Goal: Register for event/course

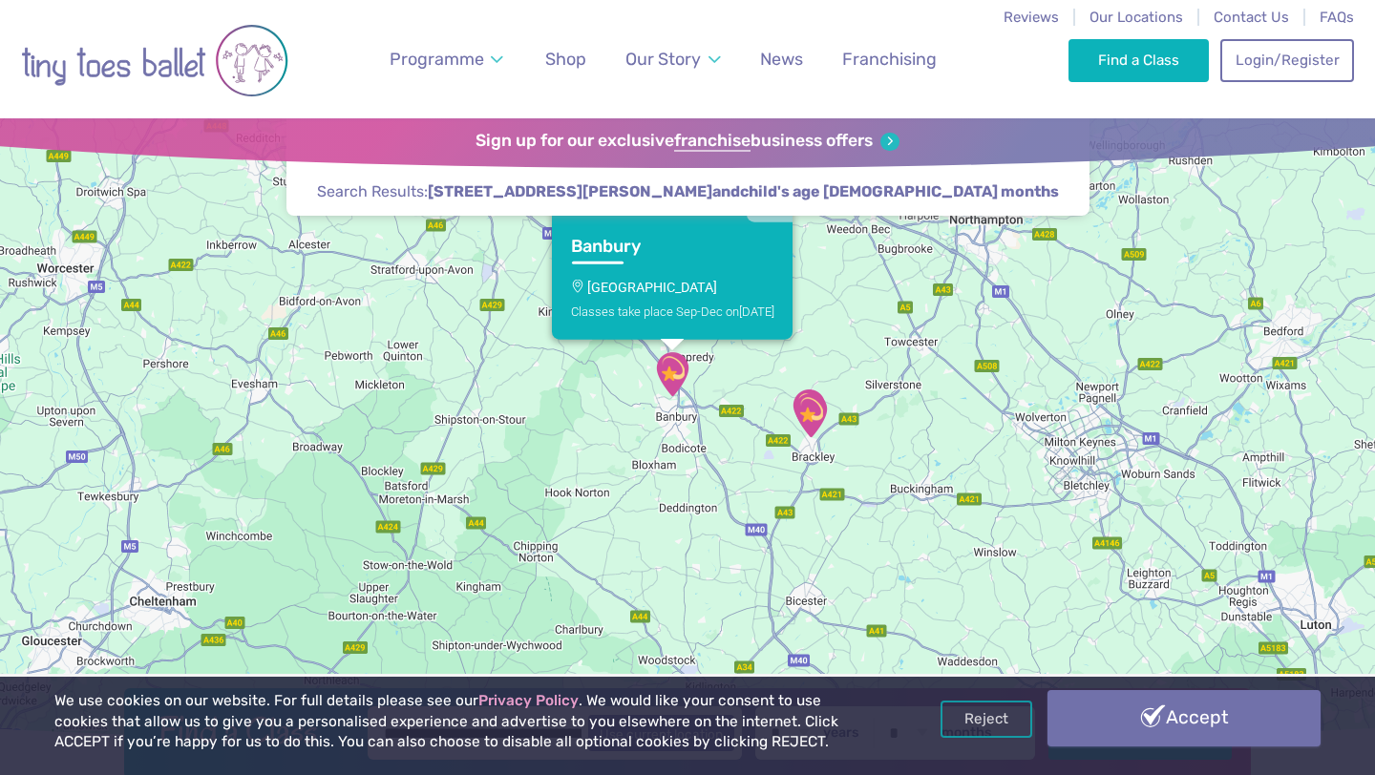
click at [1137, 705] on link "Accept" at bounding box center [1183, 717] width 273 height 55
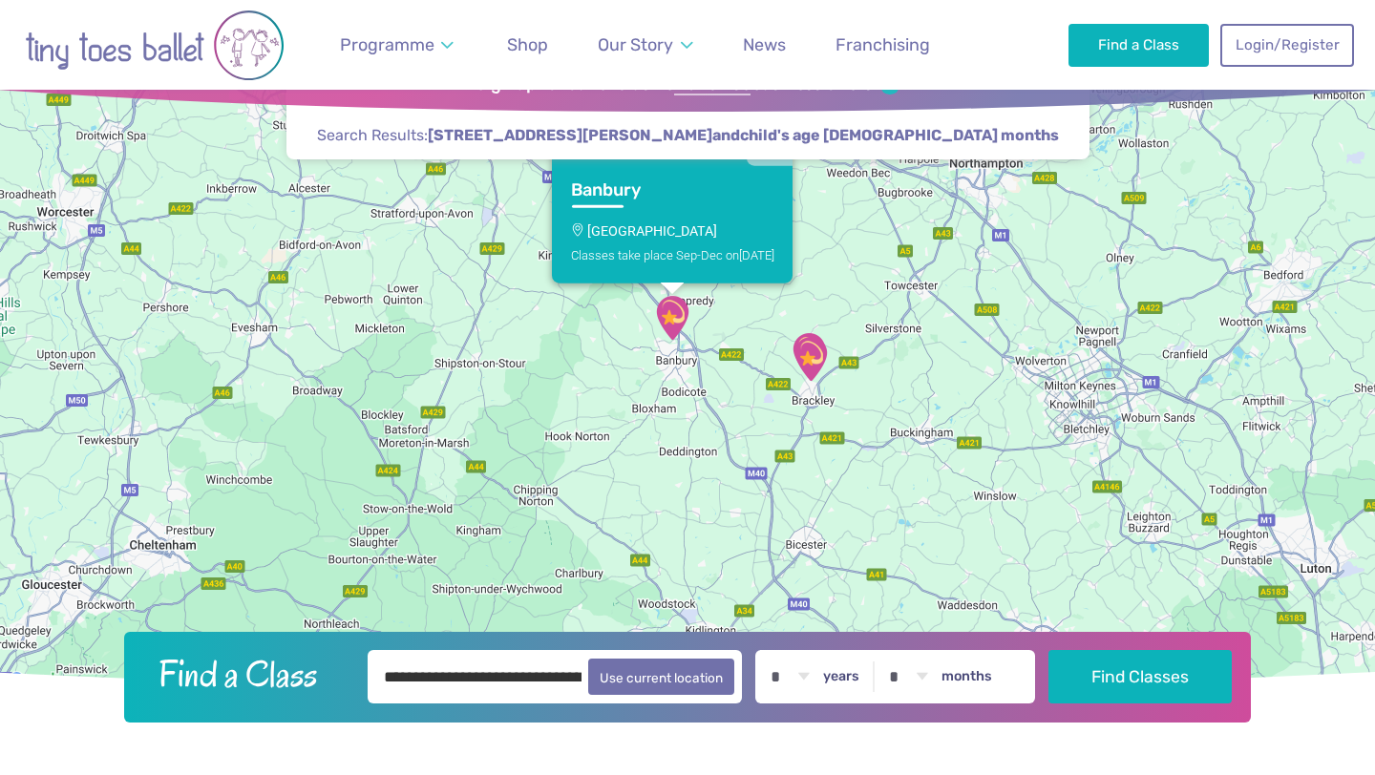
scroll to position [54, 0]
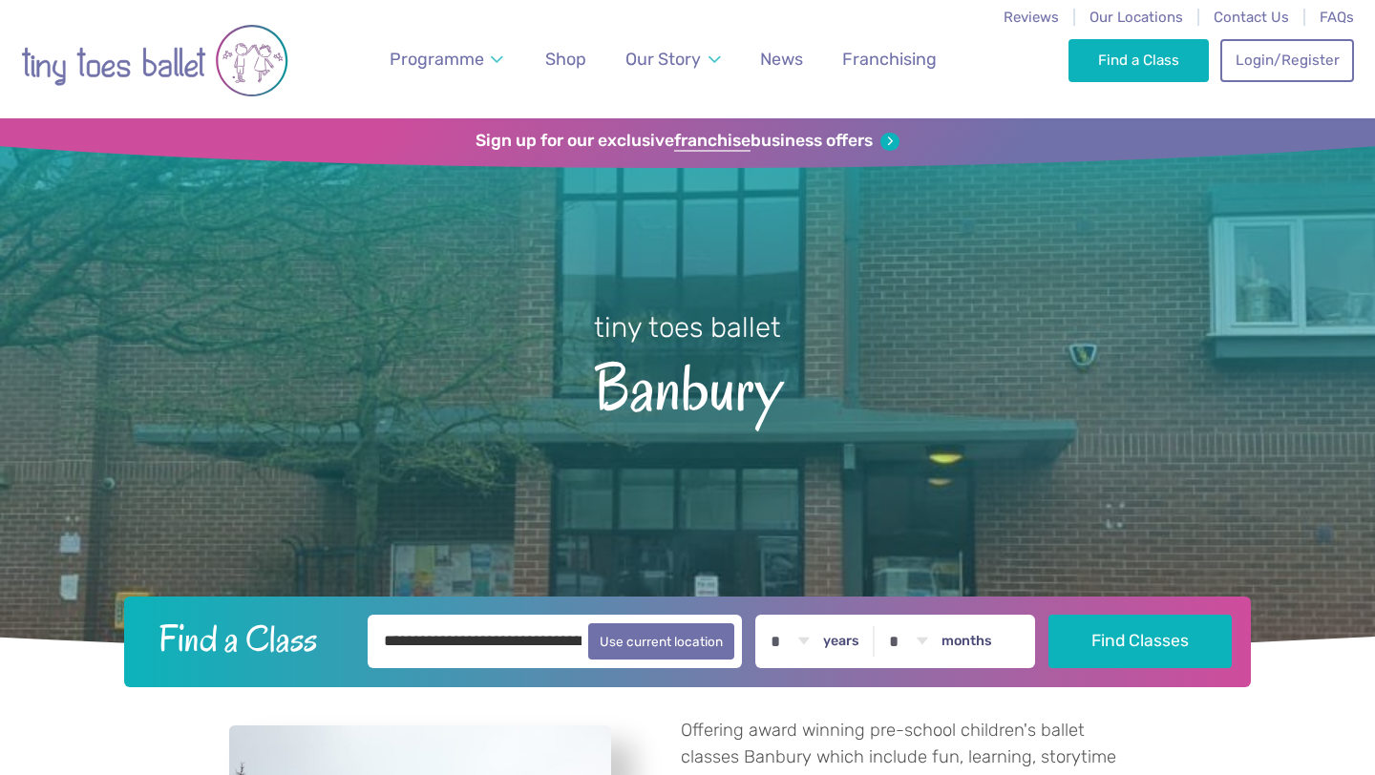
select select "*"
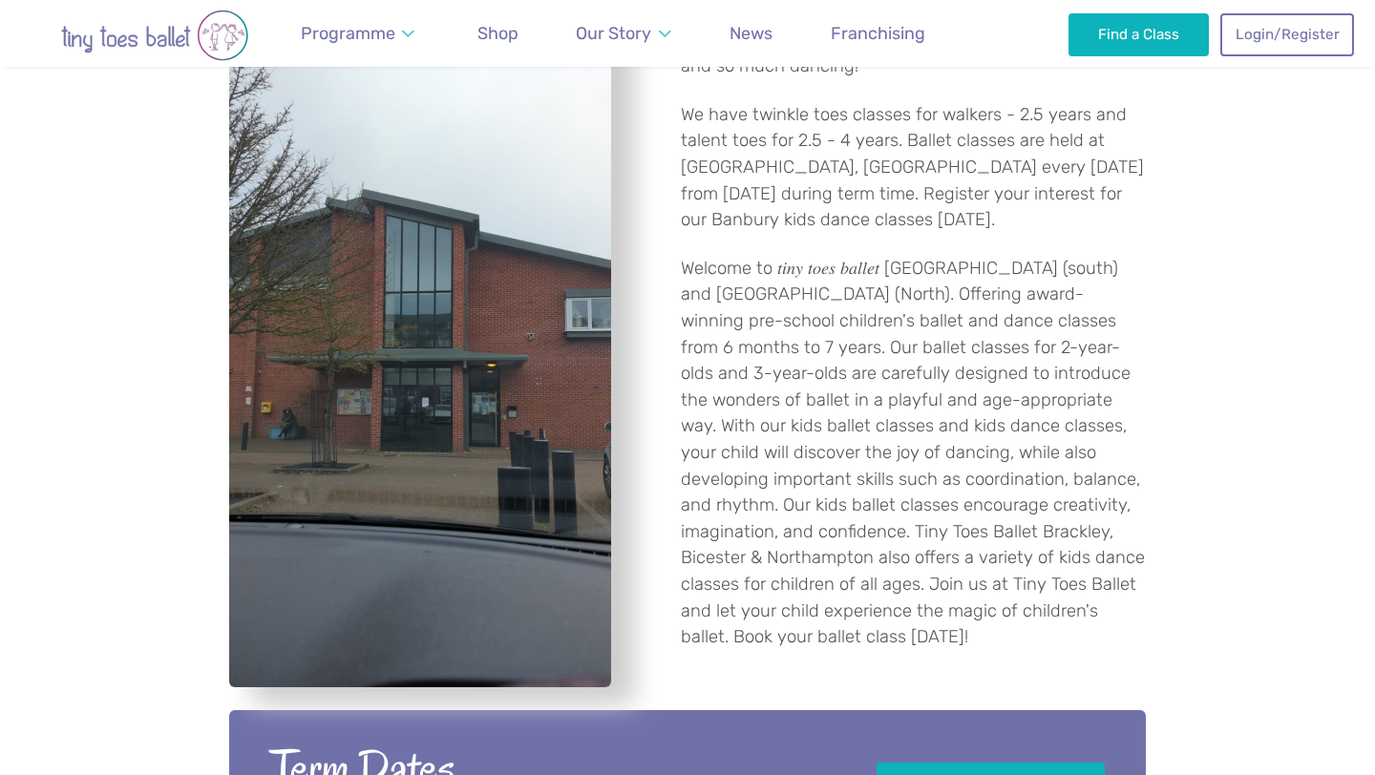
scroll to position [473, 0]
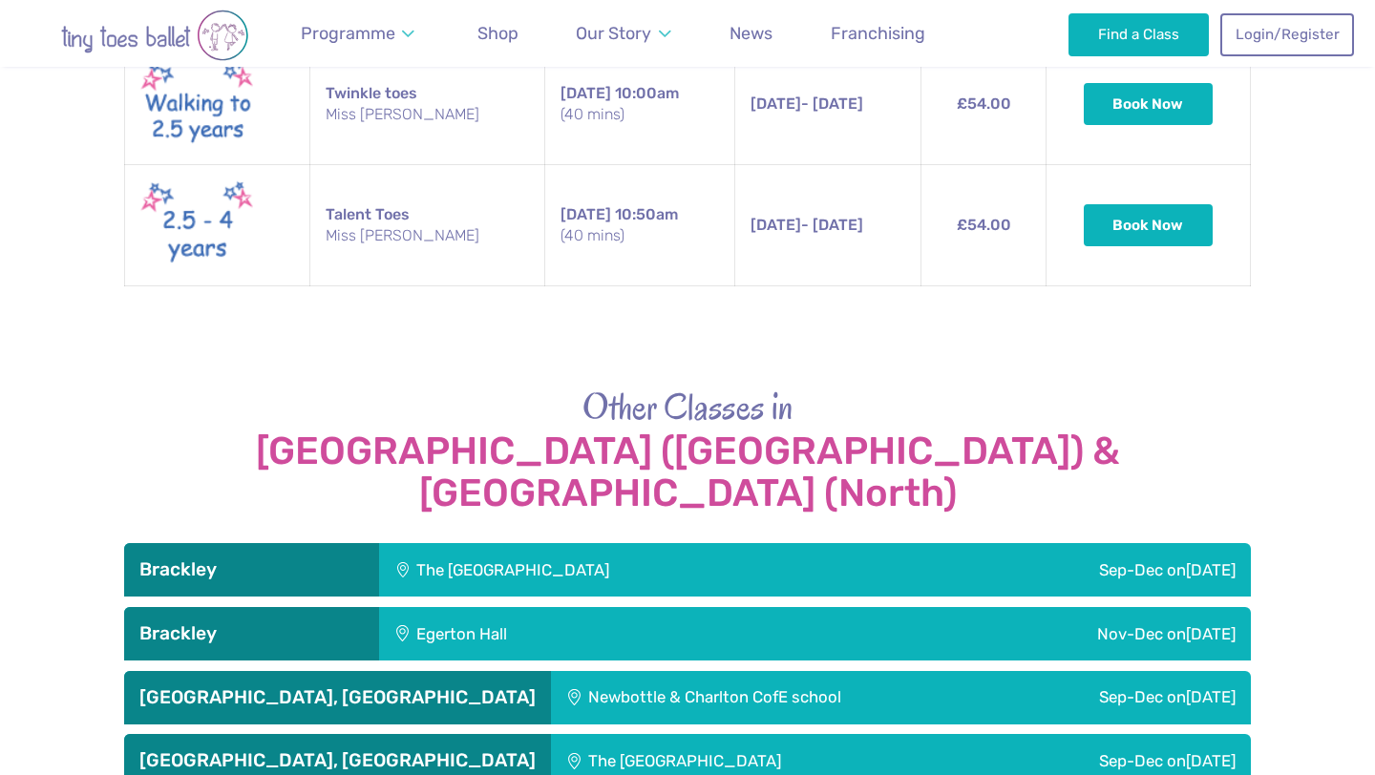
scroll to position [3132, 0]
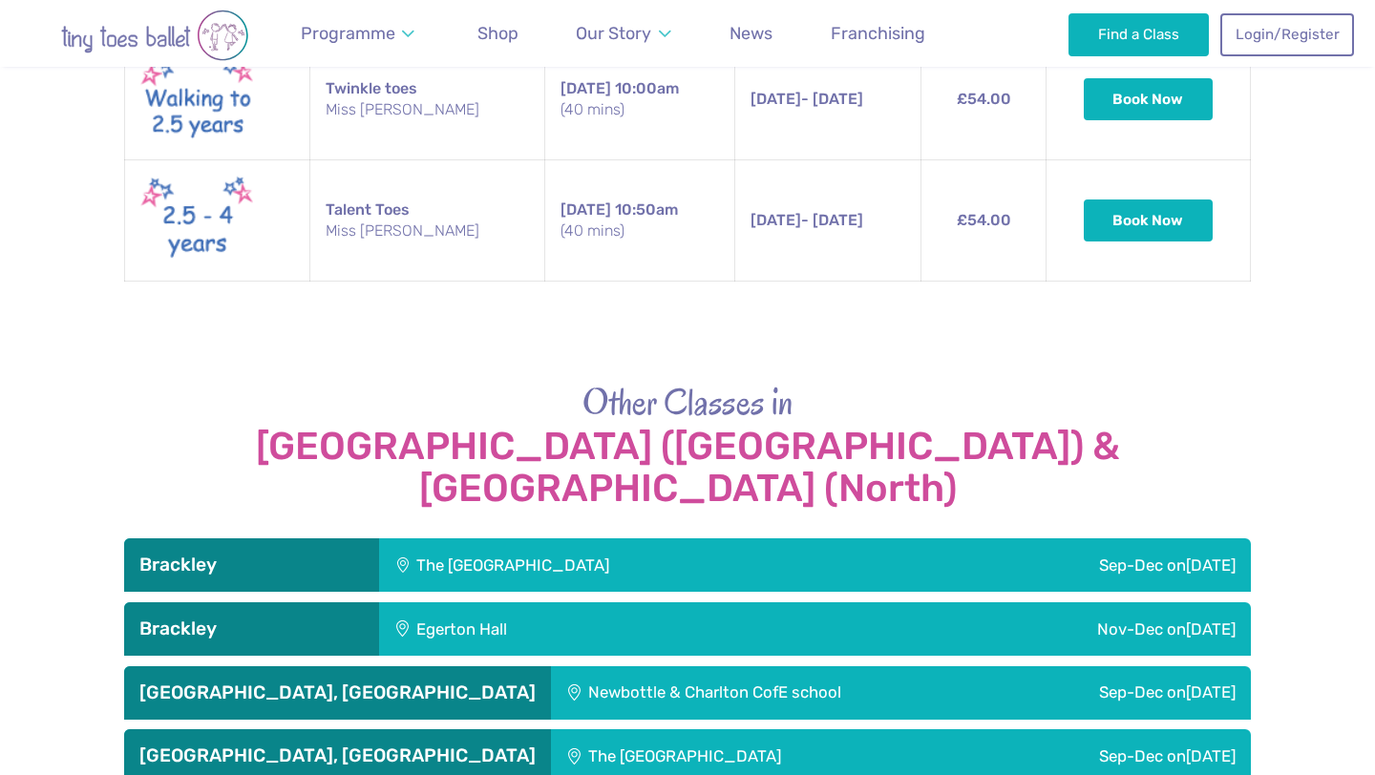
click at [529, 539] on div "The [GEOGRAPHIC_DATA]" at bounding box center [638, 565] width 518 height 53
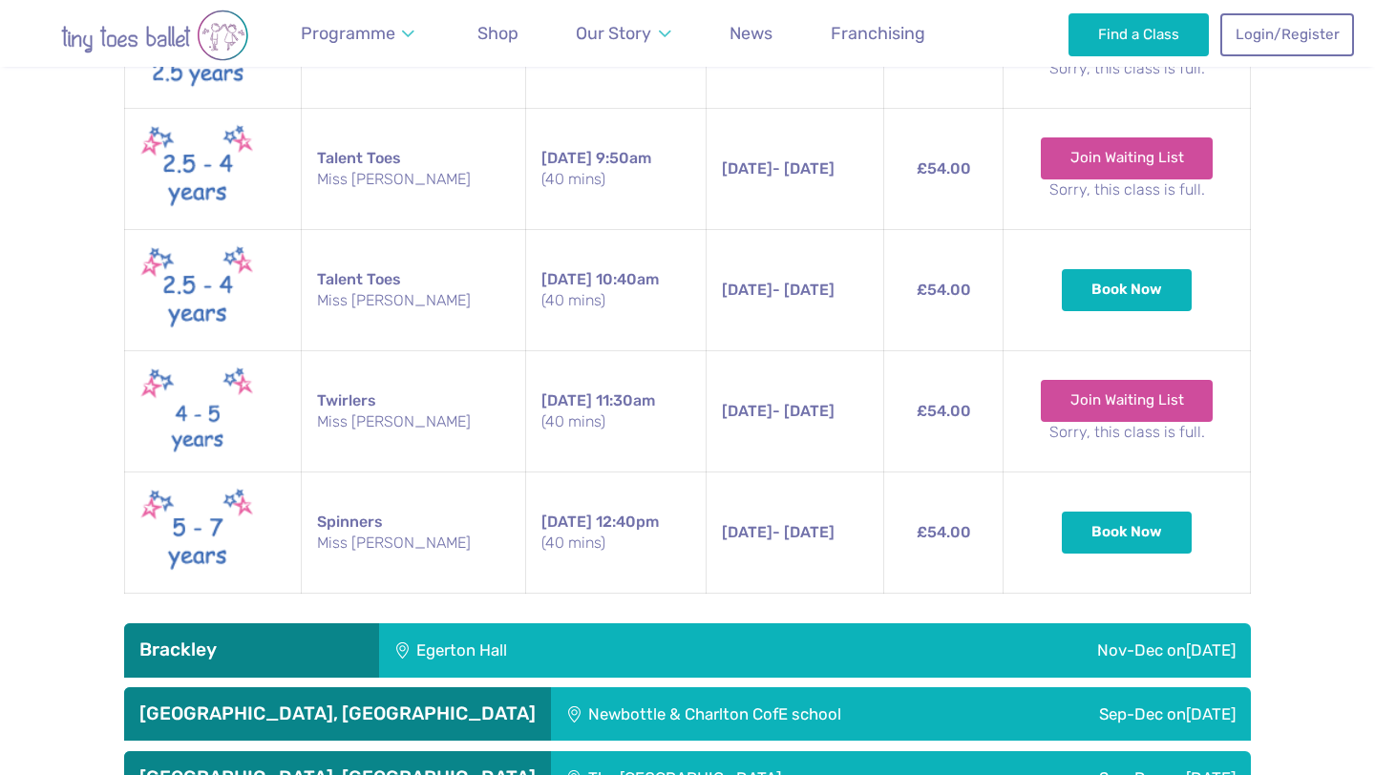
scroll to position [4618, 0]
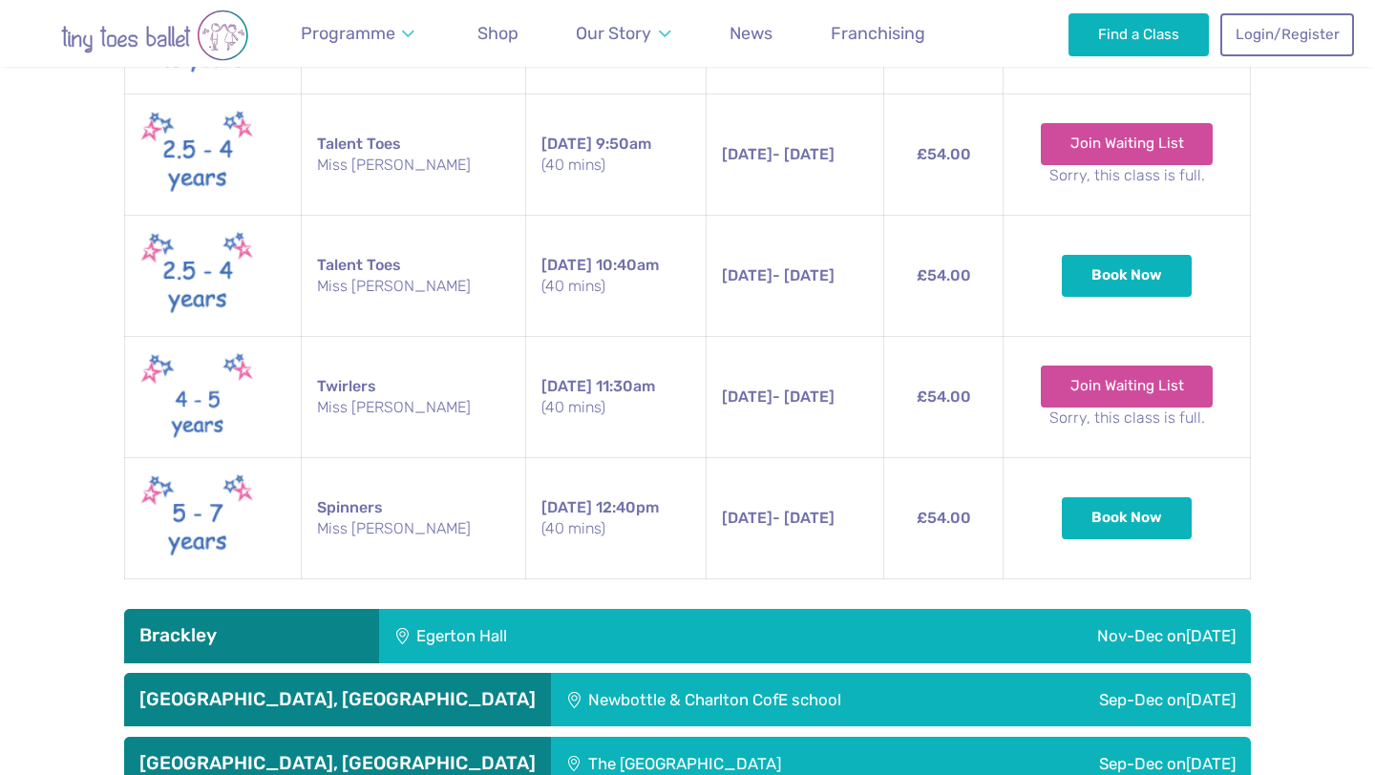
click at [551, 673] on div "Newbottle & Charlton CofE school" at bounding box center [777, 699] width 453 height 53
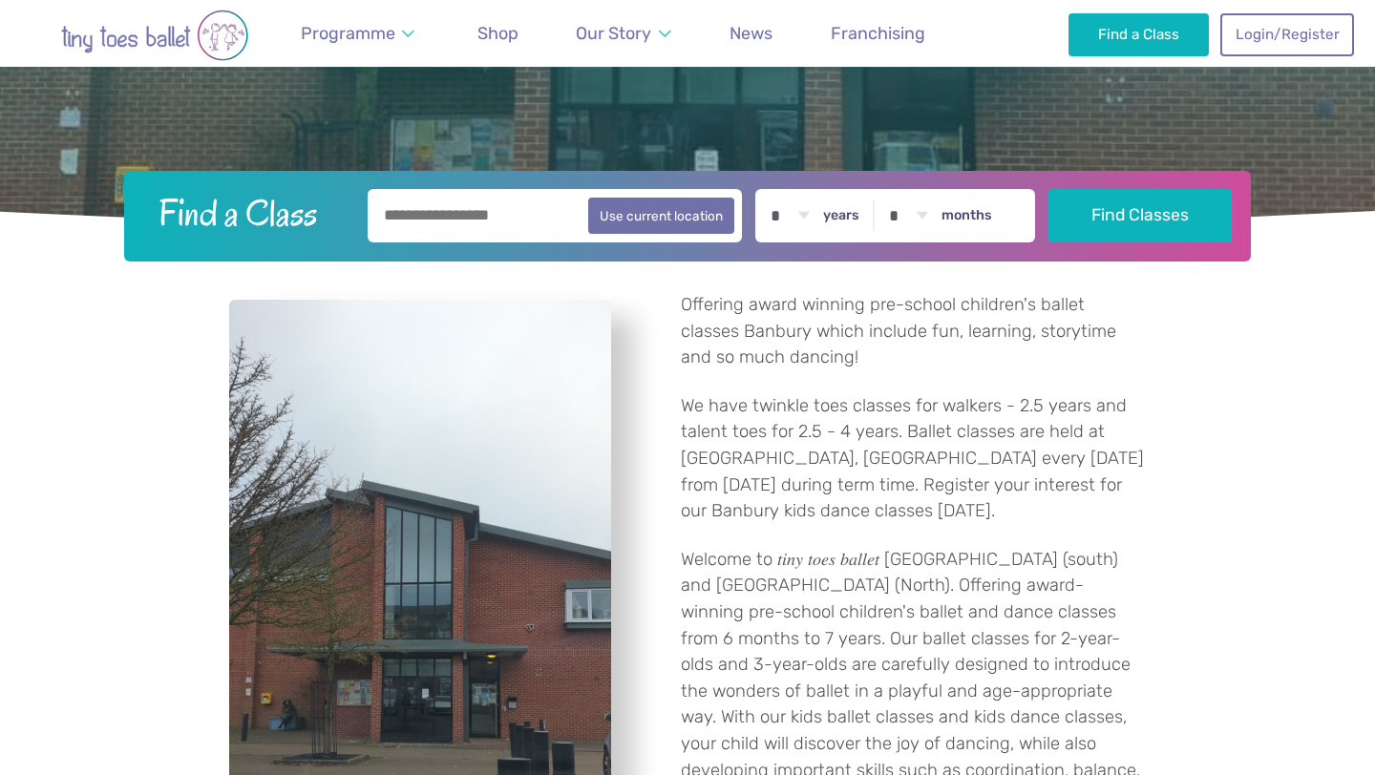
scroll to position [0, 0]
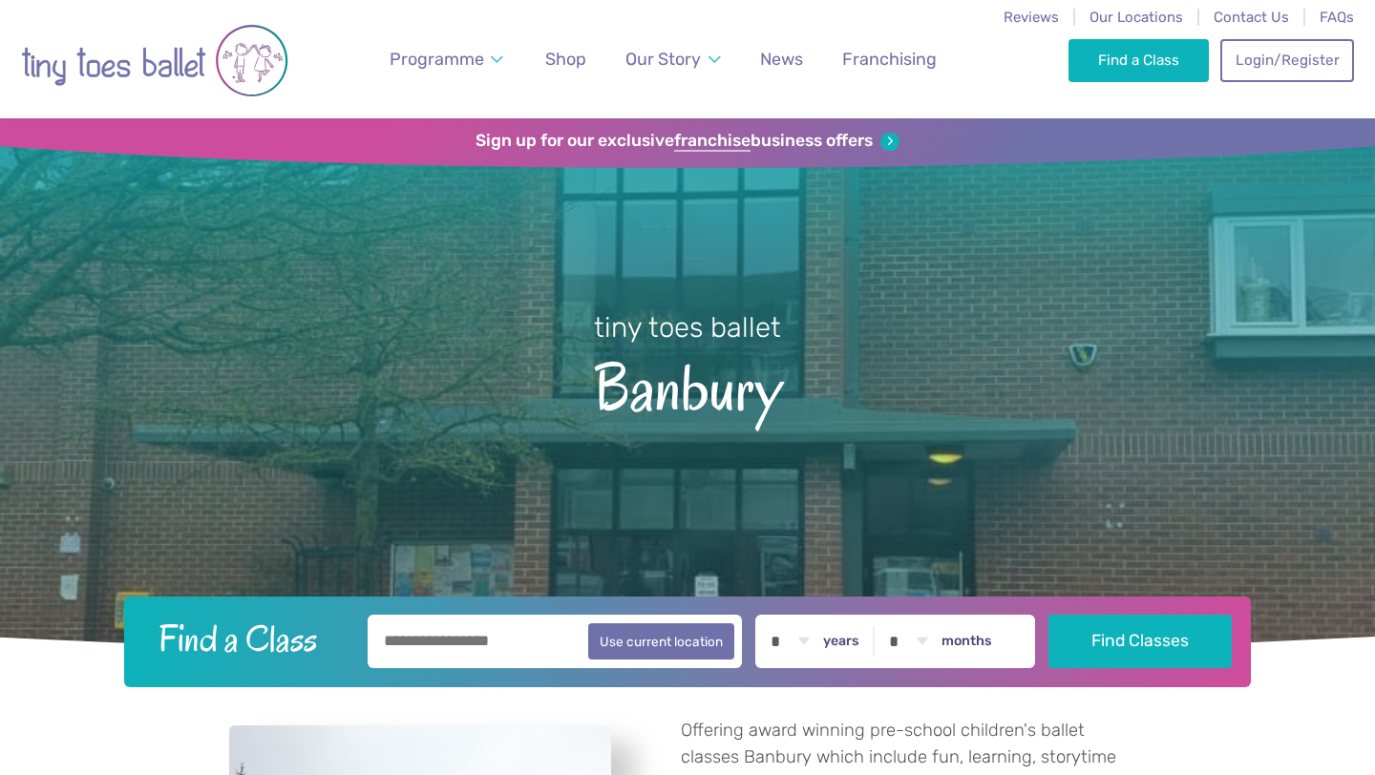
click at [430, 641] on input "text" at bounding box center [555, 641] width 374 height 53
click at [682, 645] on button "Use current location" at bounding box center [661, 641] width 146 height 36
type input "**********"
click at [812, 643] on select "* * * * * * * * * * ** ** **" at bounding box center [789, 641] width 59 height 53
select select "*"
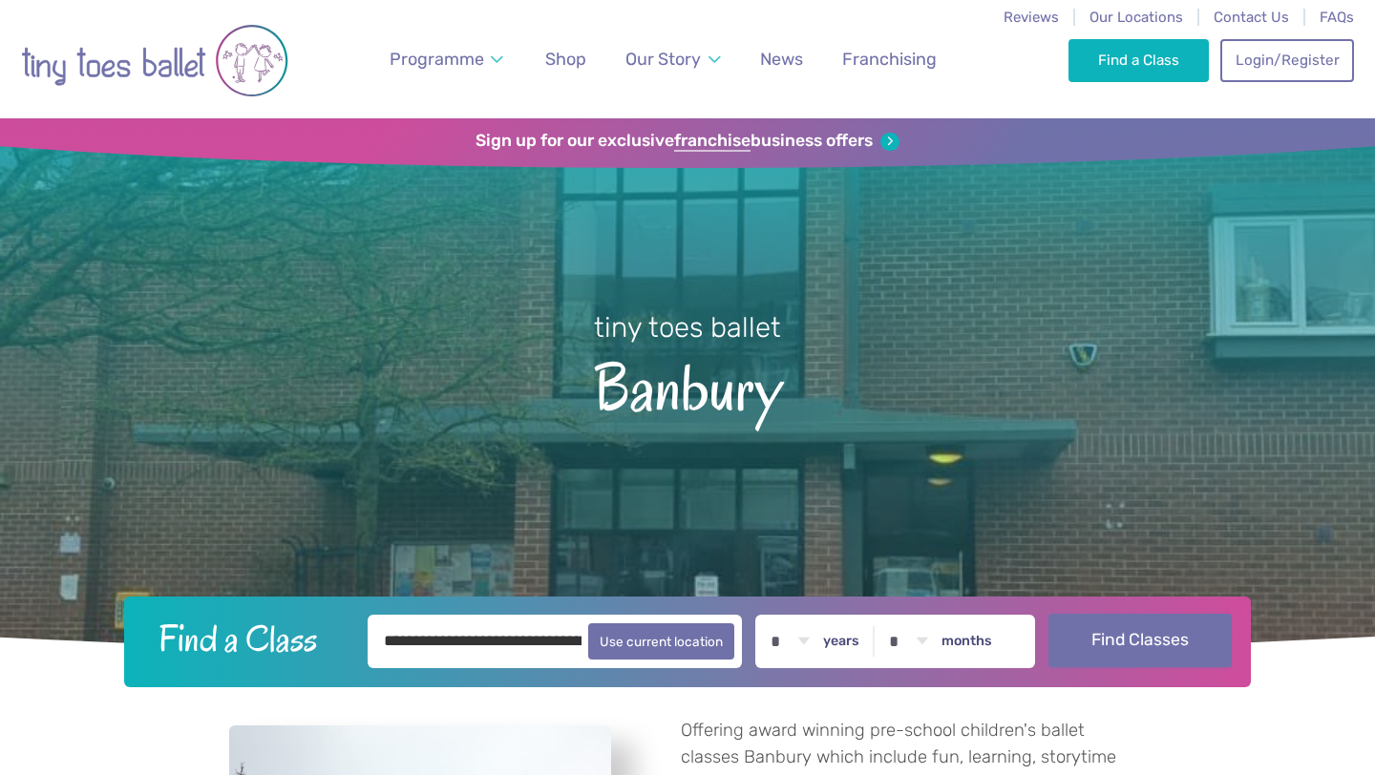
click at [1105, 645] on button "Find Classes" at bounding box center [1140, 640] width 184 height 53
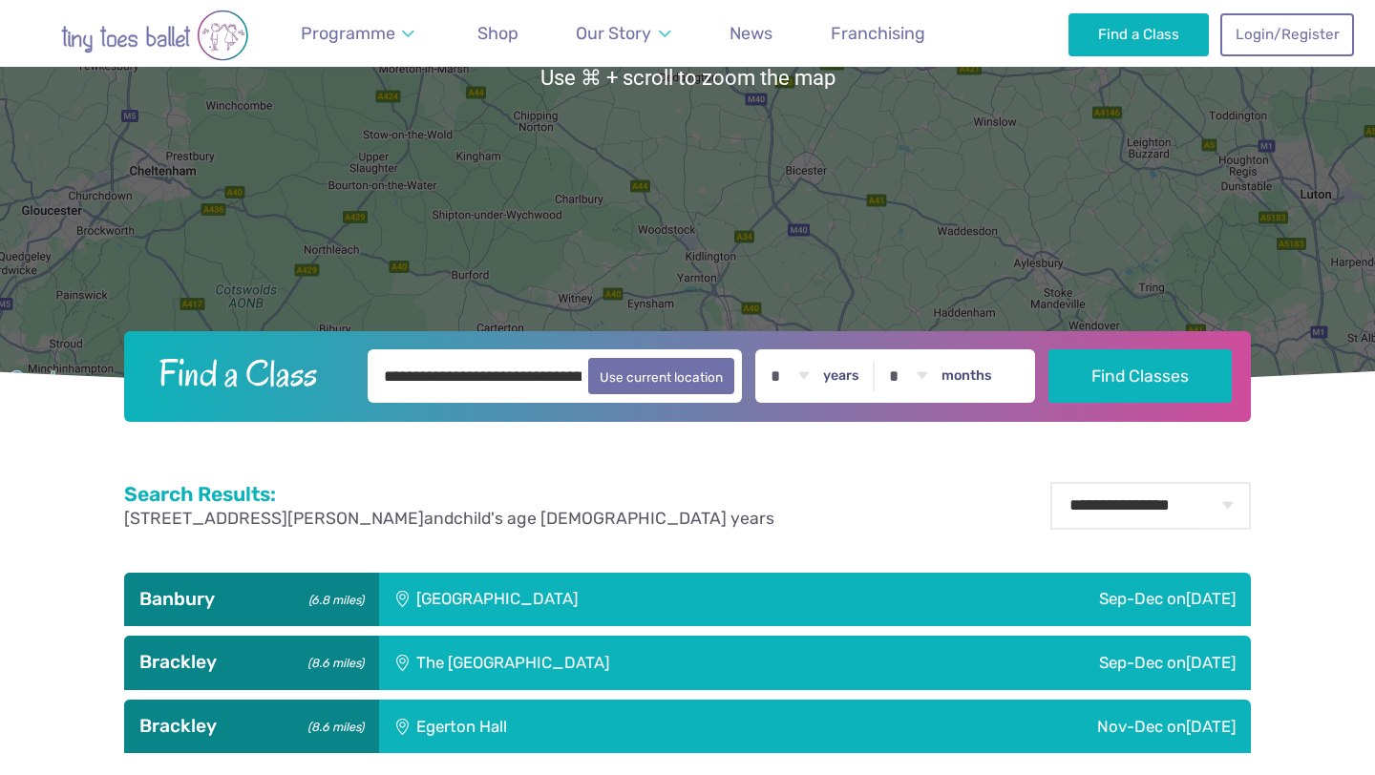
scroll to position [365, 0]
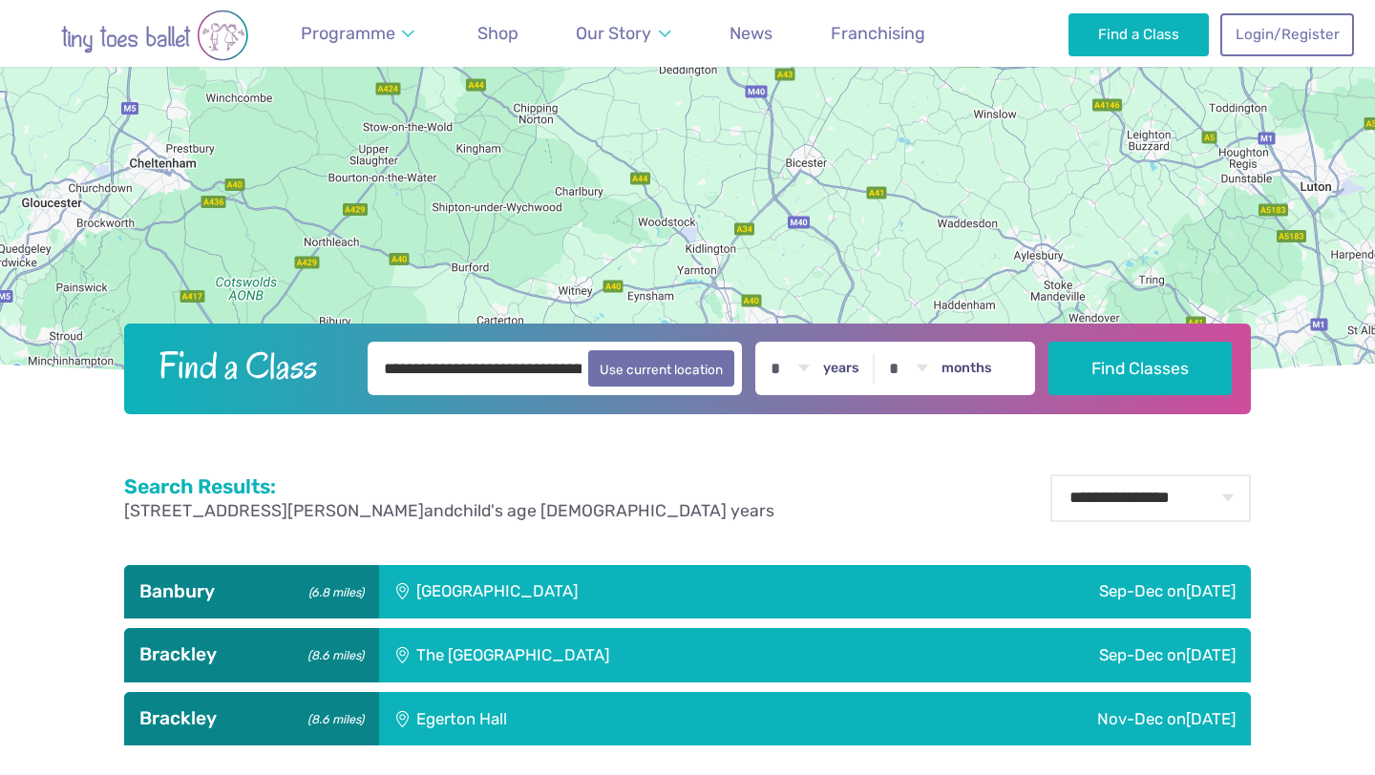
click at [698, 590] on div "[GEOGRAPHIC_DATA]" at bounding box center [623, 591] width 489 height 53
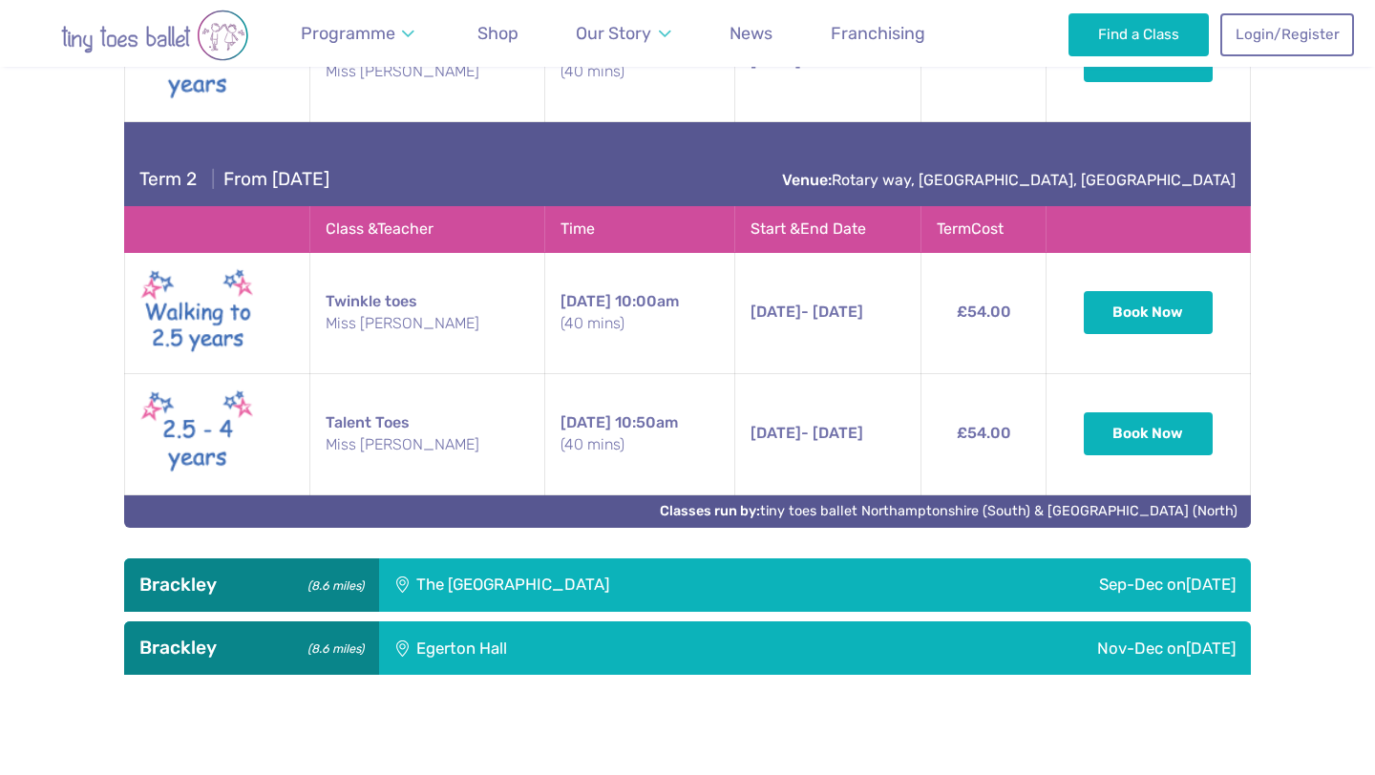
scroll to position [1237, 0]
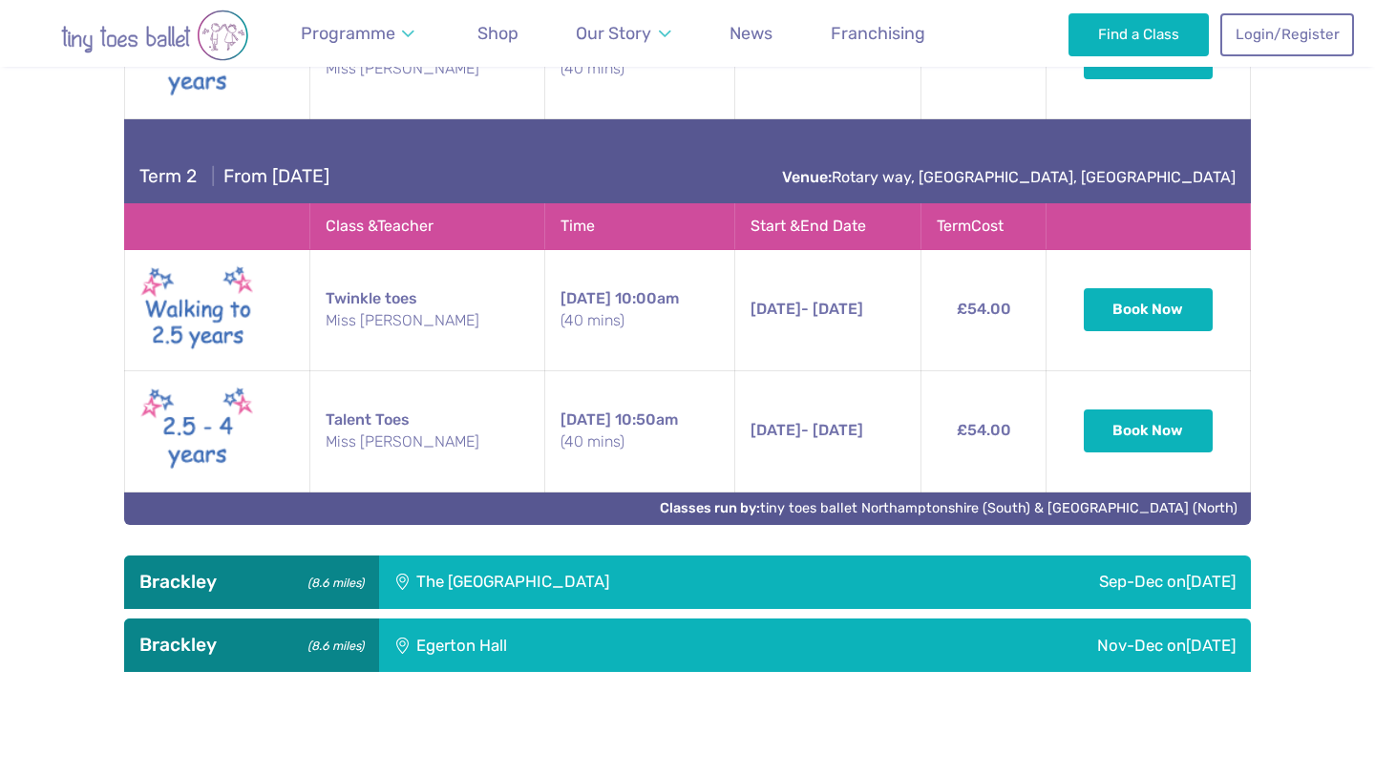
click at [587, 640] on div "Egerton Hall" at bounding box center [578, 645] width 399 height 53
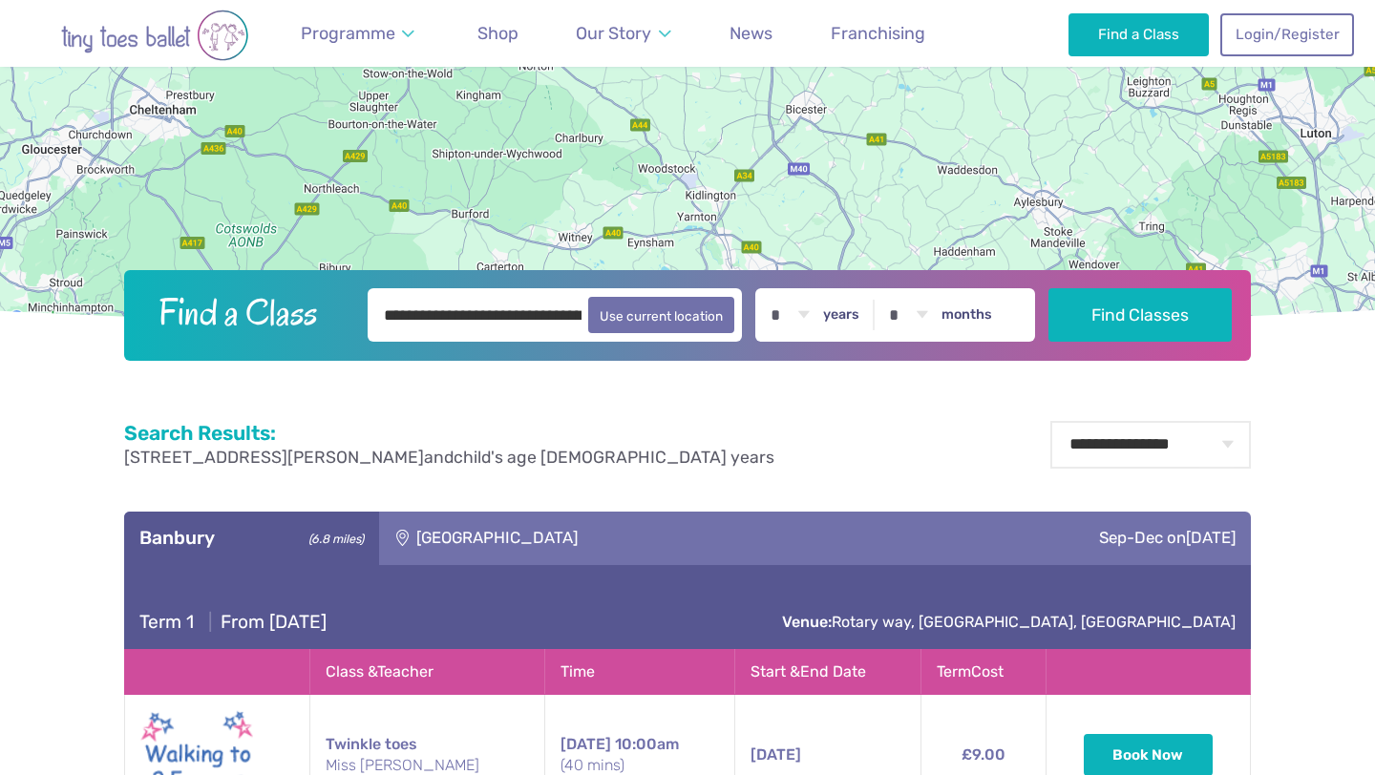
scroll to position [0, 0]
